Goal: Information Seeking & Learning: Learn about a topic

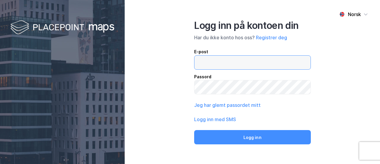
click at [215, 64] on input "email" at bounding box center [253, 63] width 116 height 14
type input "[EMAIL_ADDRESS][DOMAIN_NAME]"
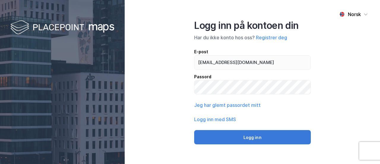
click at [261, 138] on button "Logg inn" at bounding box center [252, 137] width 117 height 14
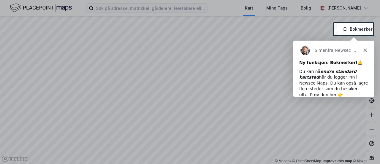
click at [365, 48] on icon "Lukk" at bounding box center [365, 50] width 4 height 4
